Goal: Navigation & Orientation: Find specific page/section

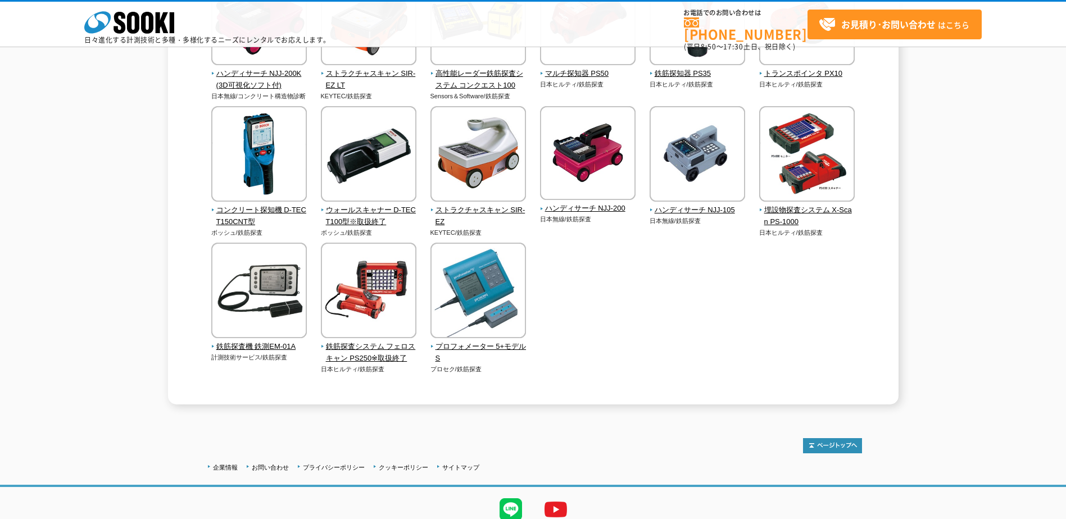
scroll to position [537, 0]
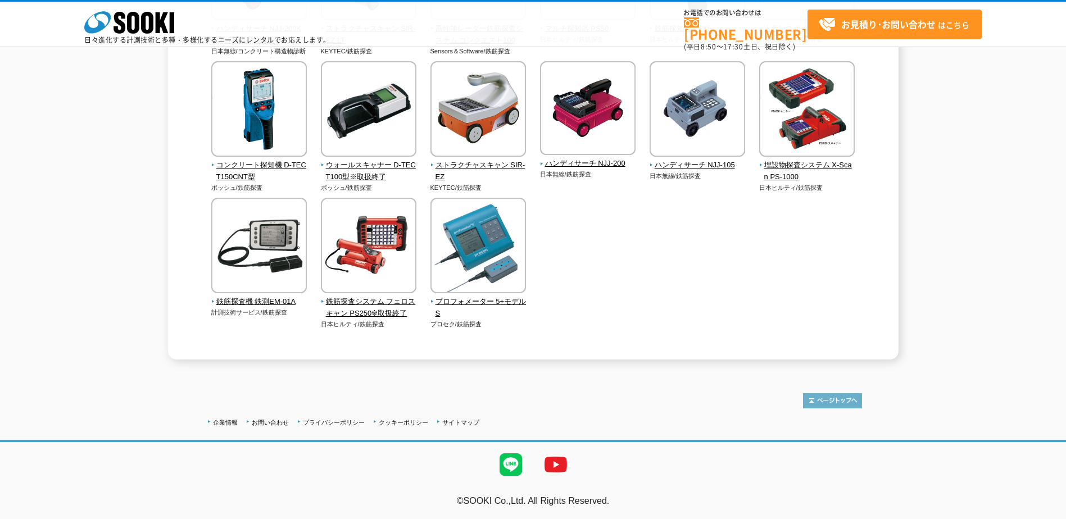
click at [834, 402] on img at bounding box center [832, 400] width 59 height 15
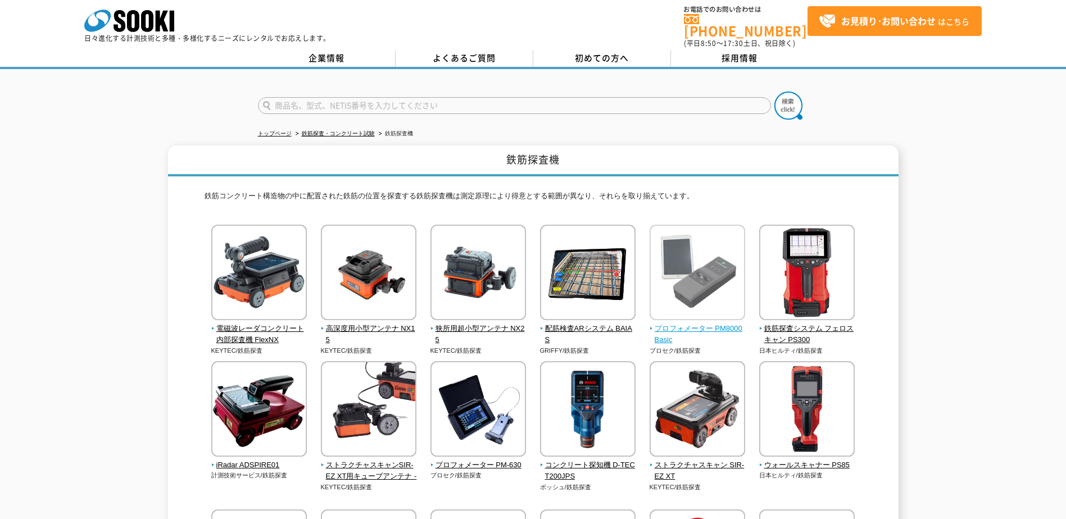
scroll to position [1, 0]
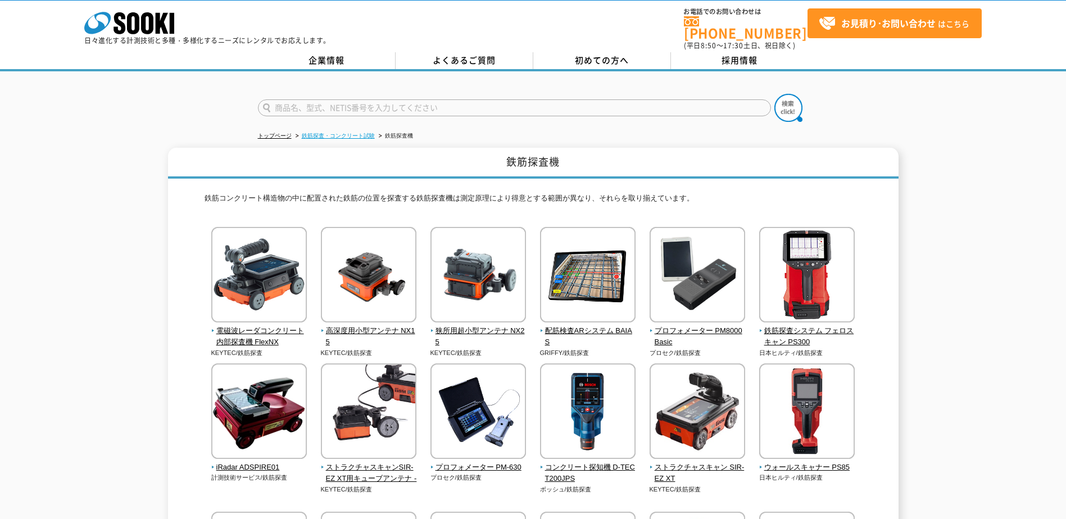
click at [339, 133] on link "鉄筋探査・コンクリート試験" at bounding box center [338, 136] width 73 height 6
click at [289, 133] on link "トップページ" at bounding box center [275, 136] width 34 height 6
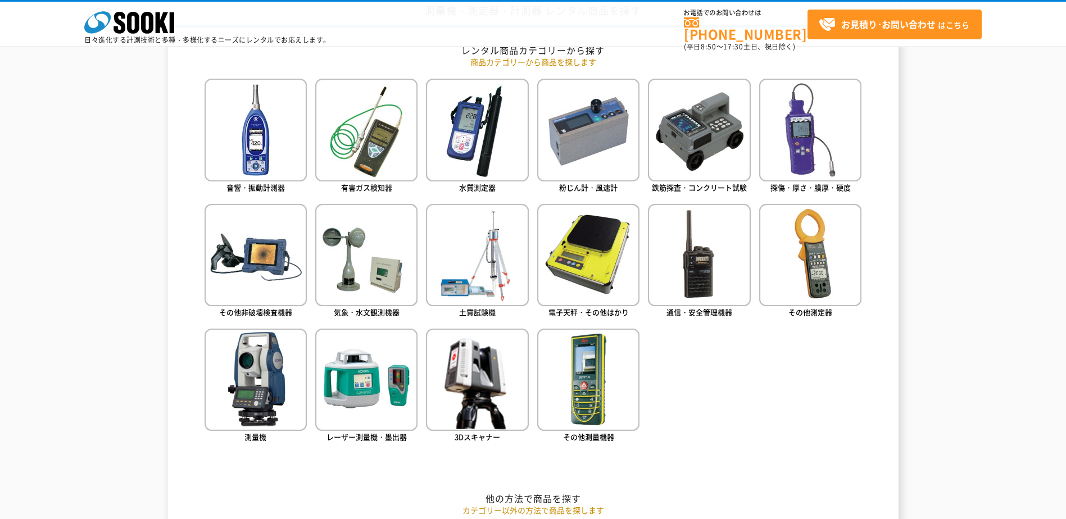
scroll to position [506, 0]
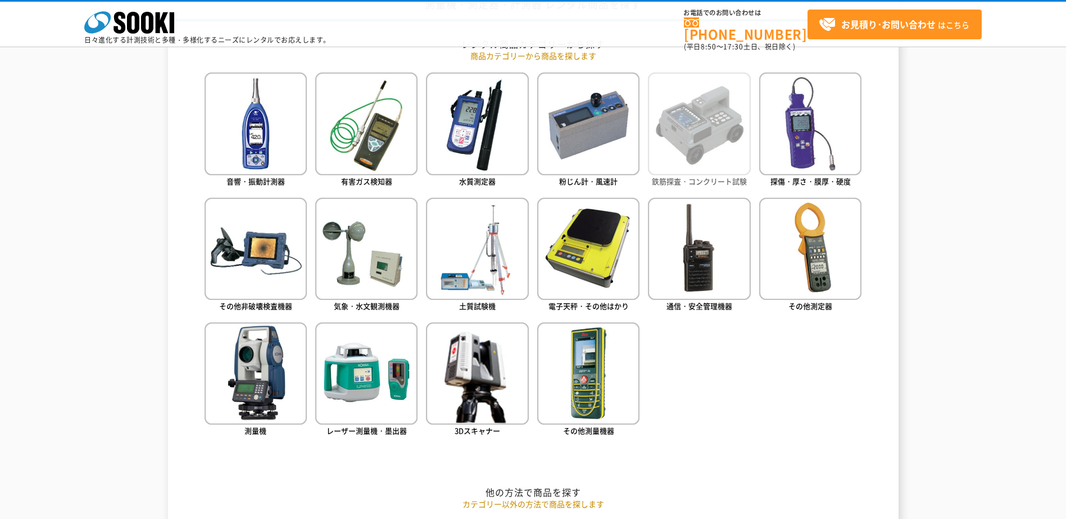
click at [706, 168] on img at bounding box center [699, 123] width 102 height 102
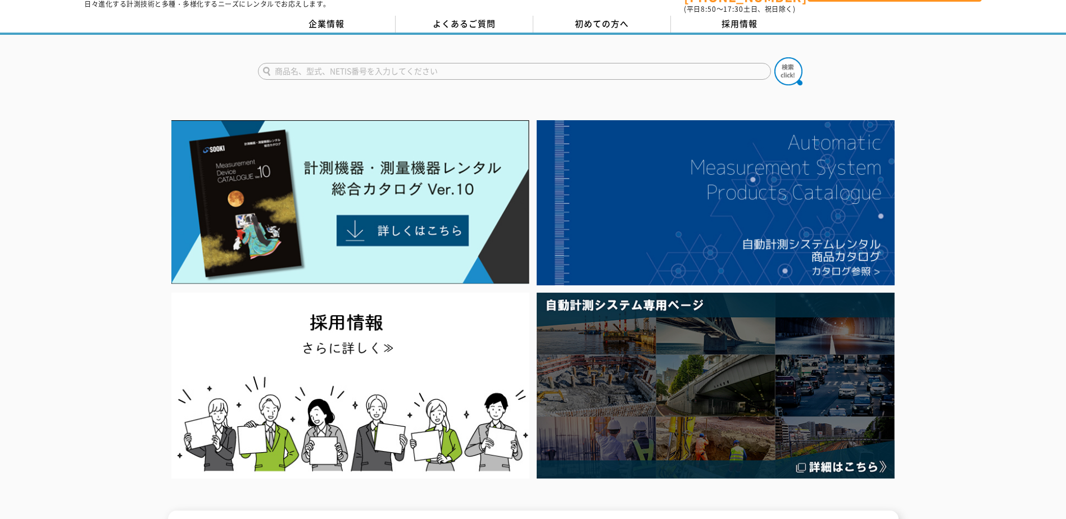
scroll to position [0, 0]
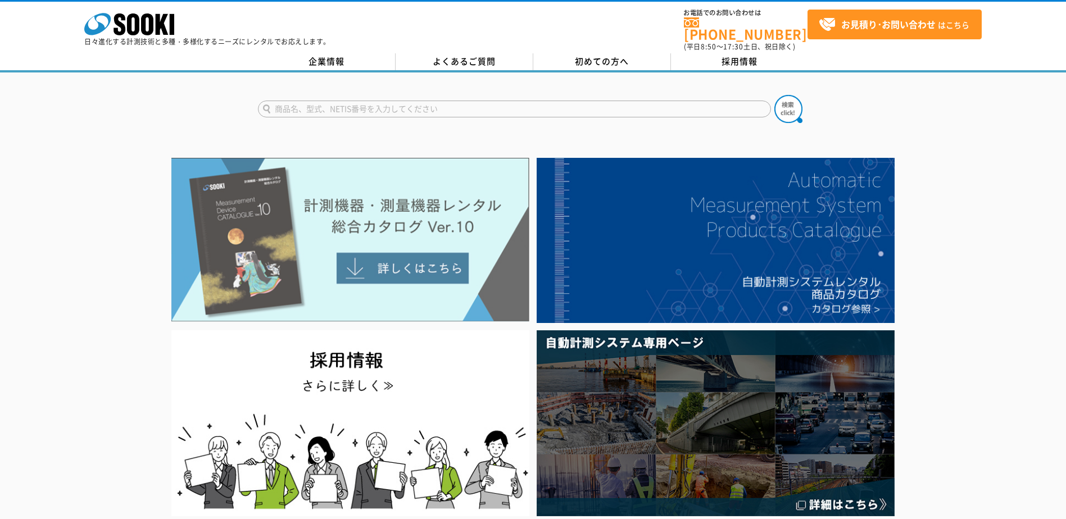
click at [405, 254] on img at bounding box center [350, 240] width 358 height 164
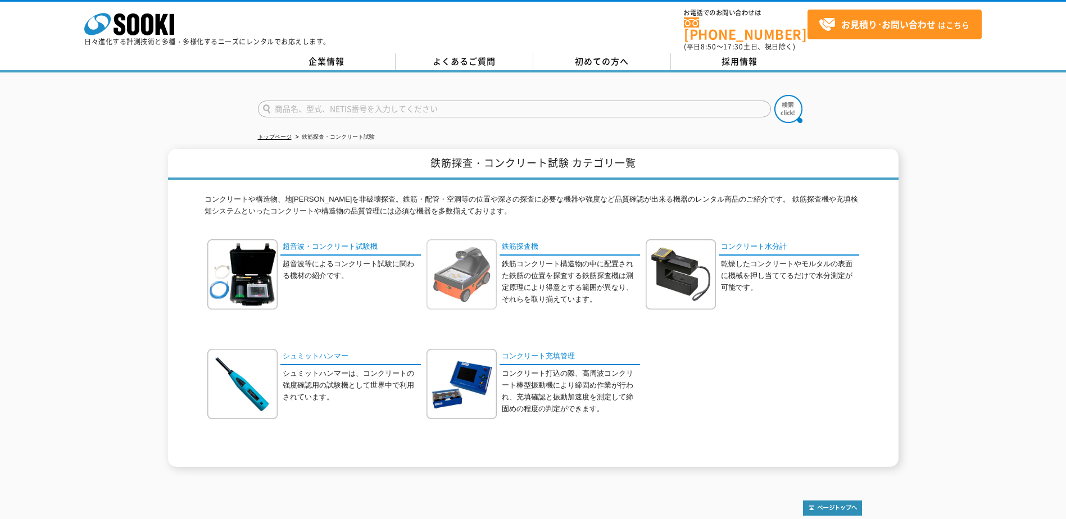
click at [452, 301] on img at bounding box center [461, 274] width 70 height 70
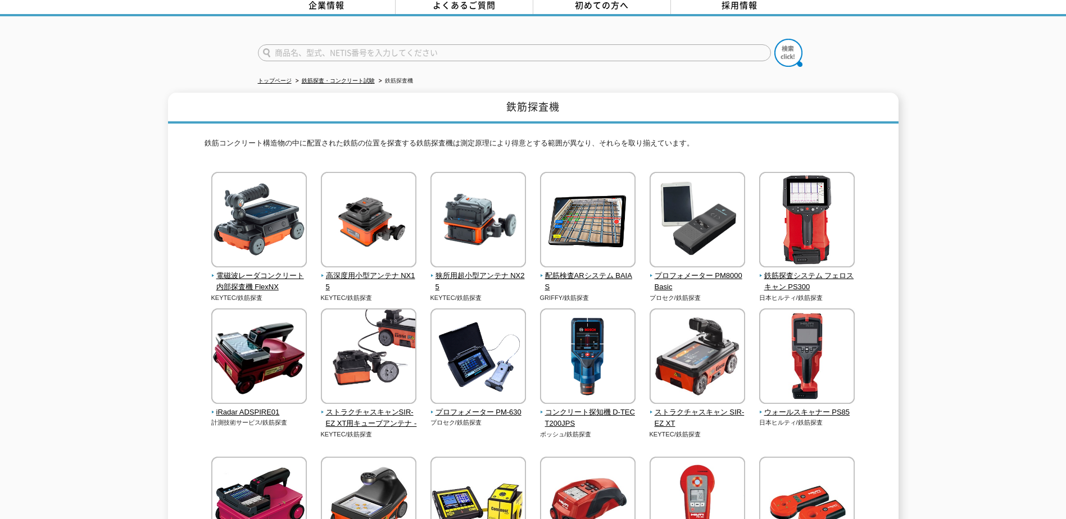
scroll to position [112, 0]
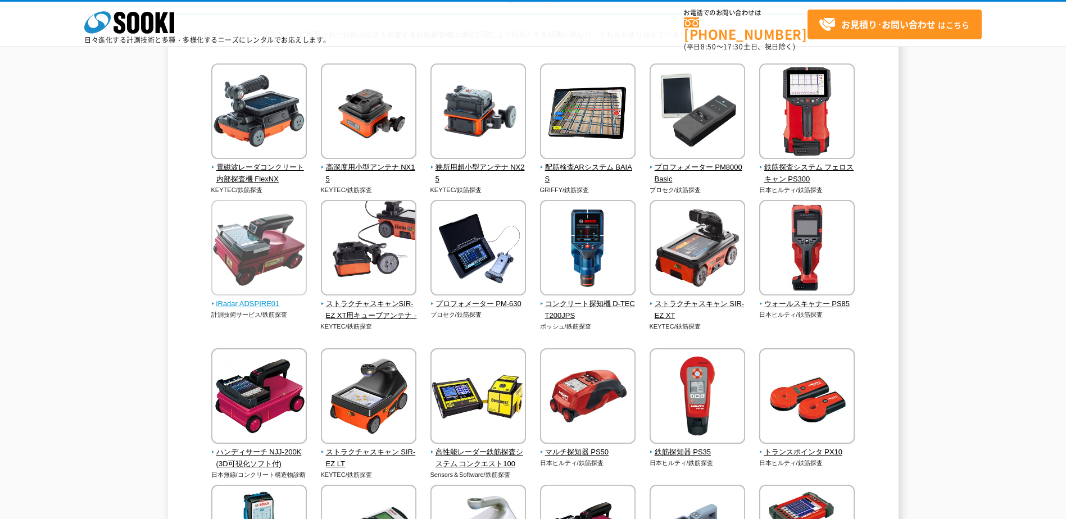
click at [251, 303] on span "iRadar ADSPIRE01" at bounding box center [259, 304] width 96 height 12
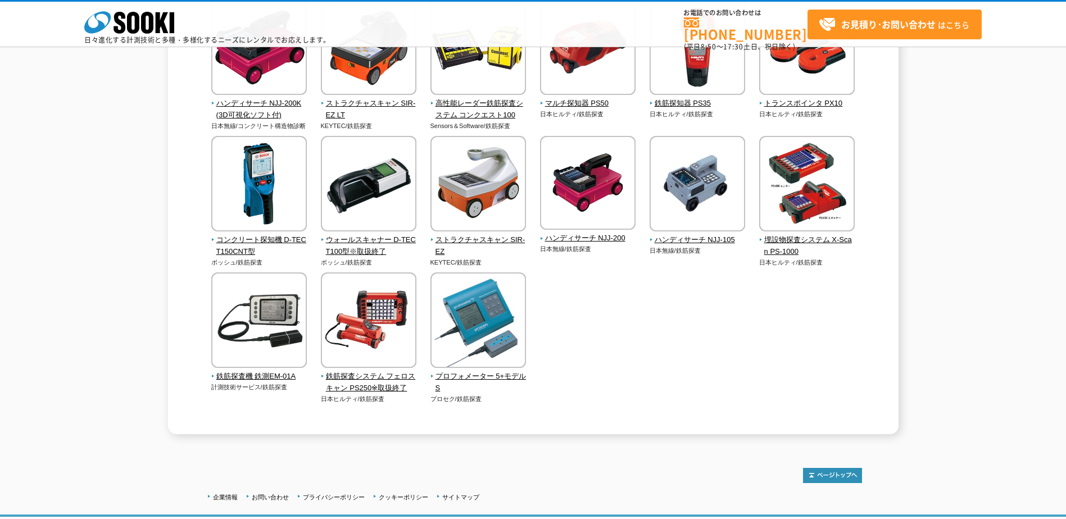
scroll to position [393, 0]
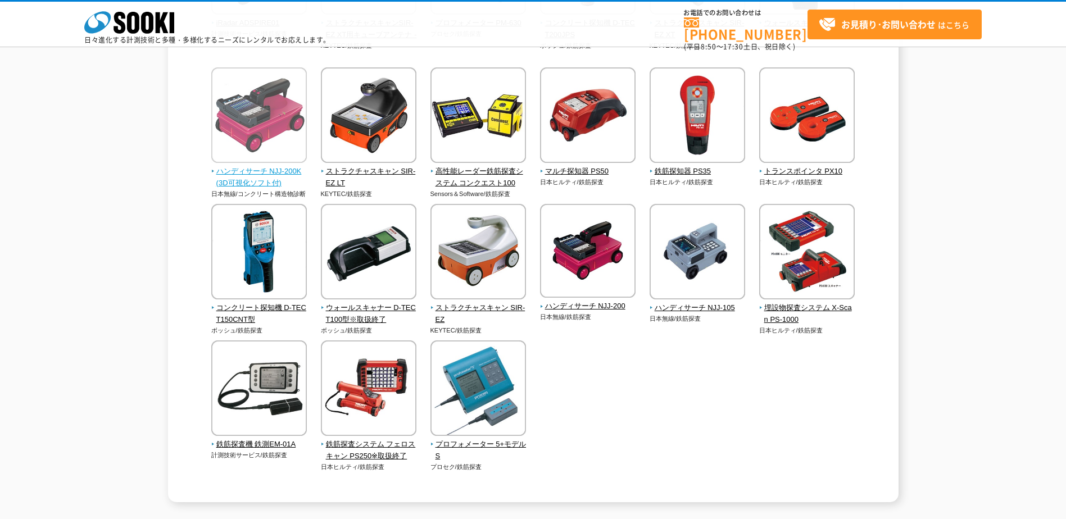
click at [268, 166] on img at bounding box center [259, 116] width 96 height 98
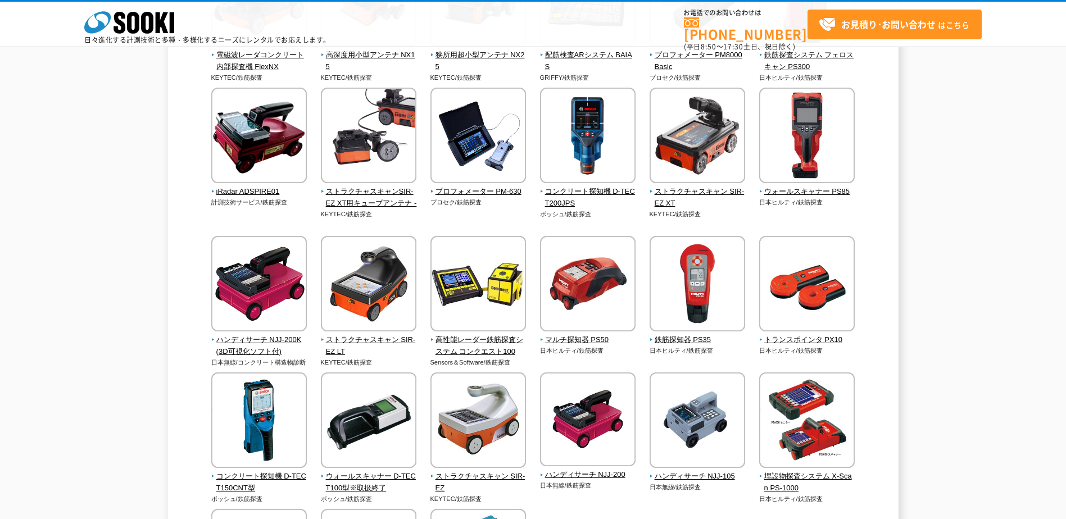
scroll to position [0, 0]
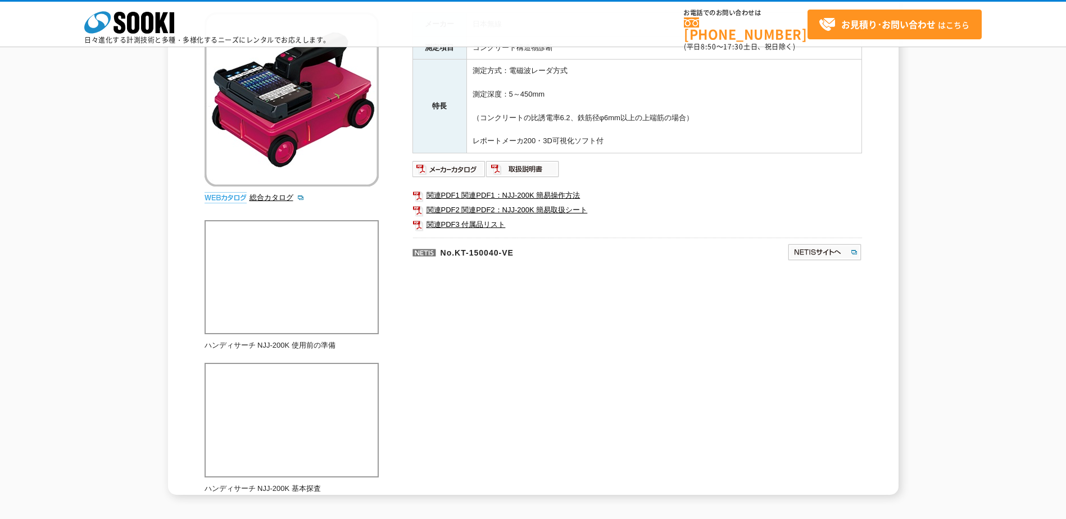
scroll to position [169, 0]
